Goal: Find specific page/section: Find specific page/section

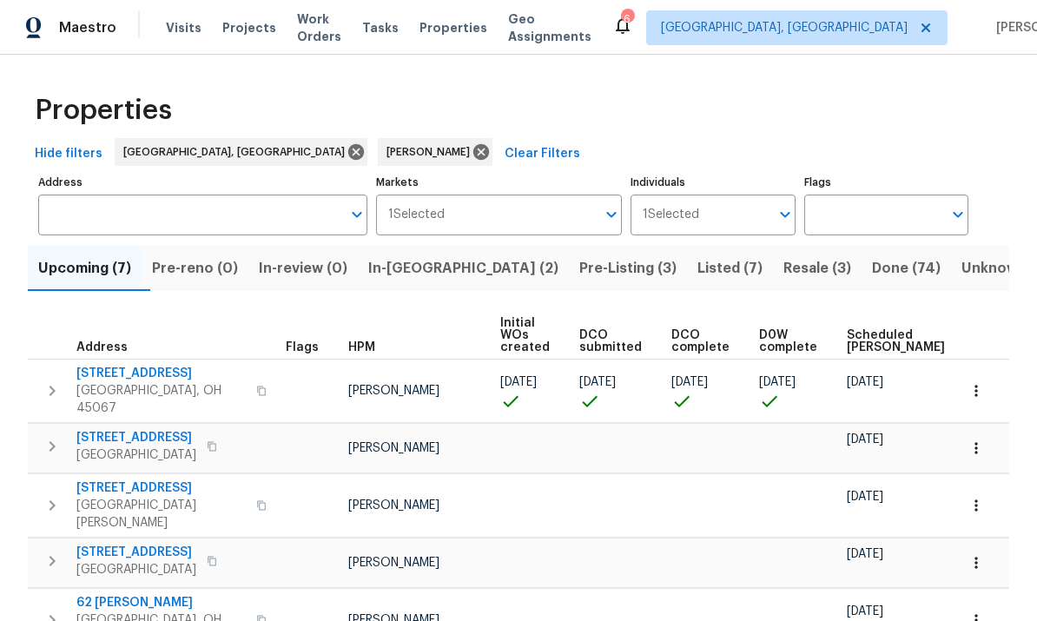
click at [123, 383] on span "[GEOGRAPHIC_DATA], OH 45067" at bounding box center [160, 399] width 169 height 35
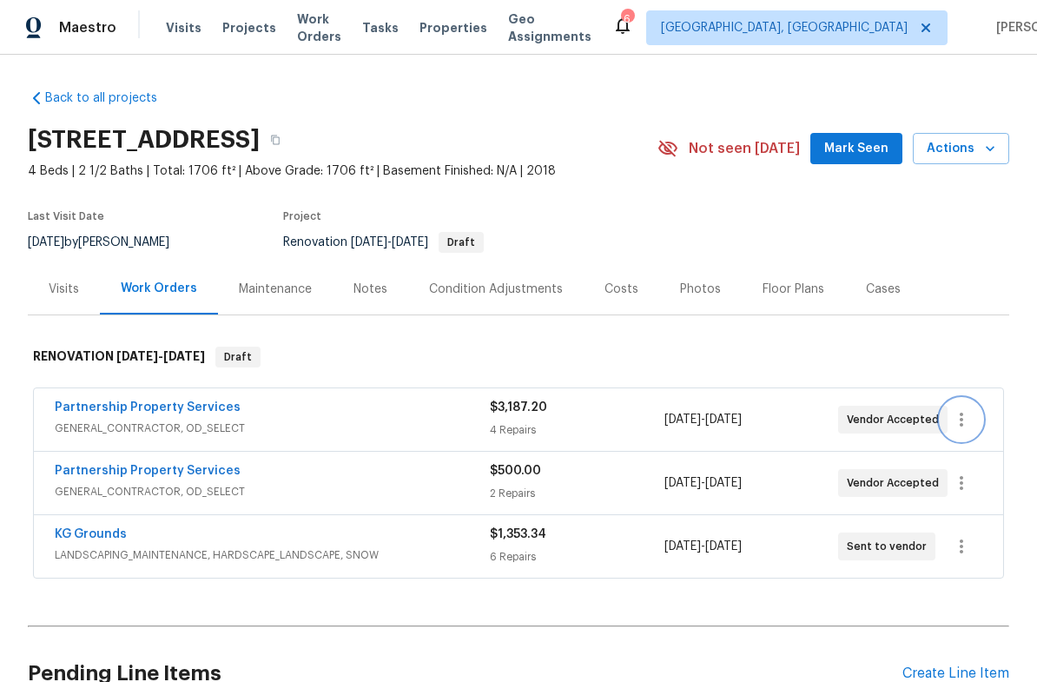
click at [966, 417] on icon "button" at bounding box center [961, 419] width 21 height 21
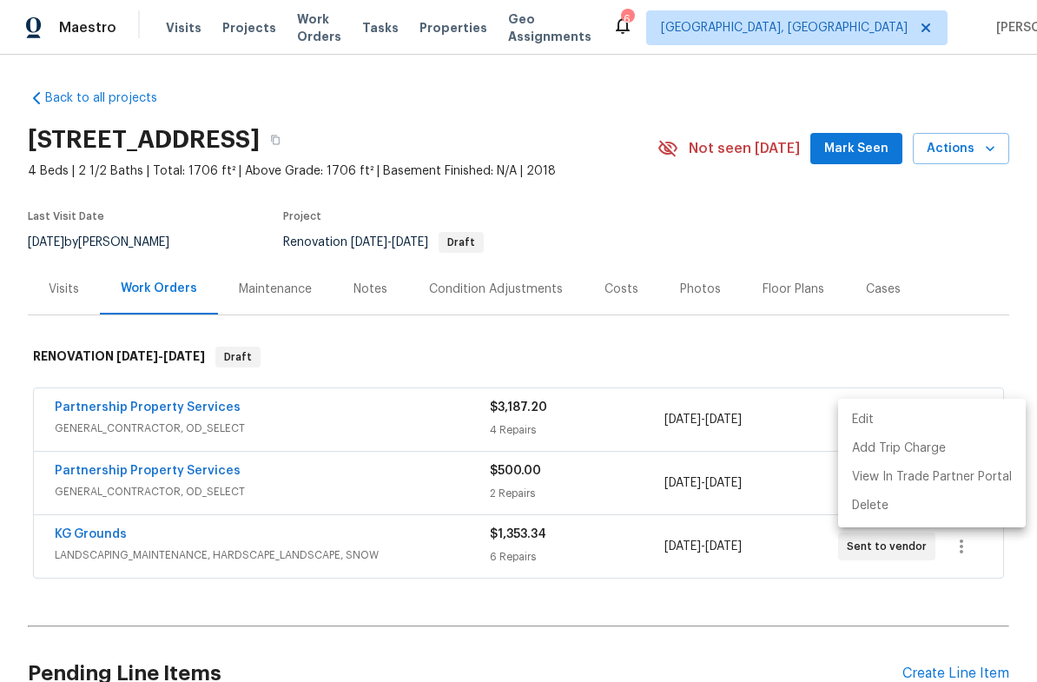
click at [900, 426] on li "Edit" at bounding box center [932, 420] width 188 height 29
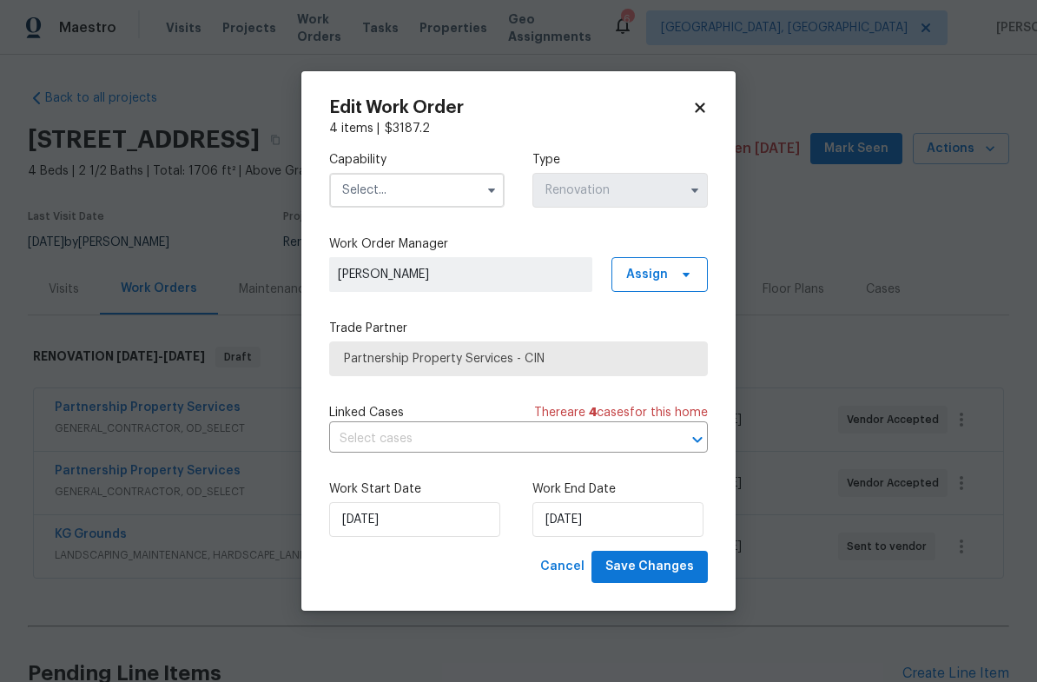
click at [757, 32] on body "Maestro Visits Projects Work Orders Tasks Properties Geo Assignments 6 Cincinna…" at bounding box center [518, 341] width 1037 height 682
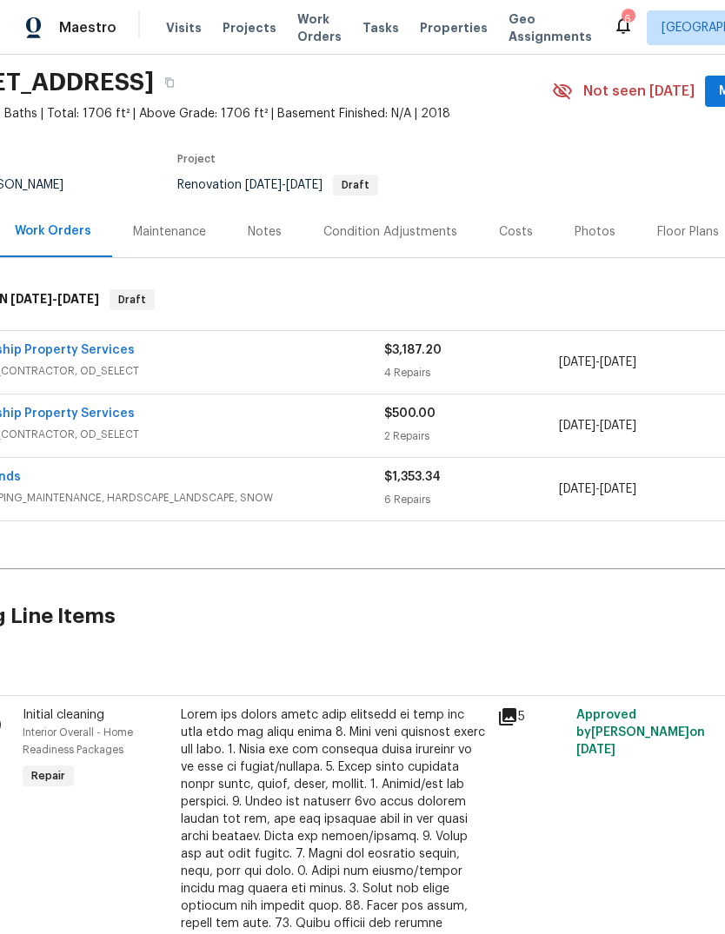
scroll to position [56, 77]
